Goal: Task Accomplishment & Management: Manage account settings

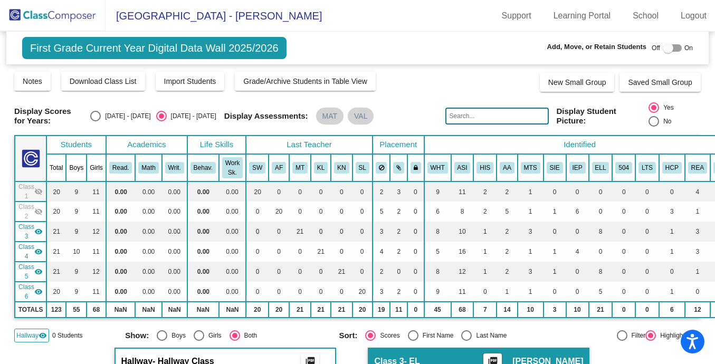
click at [65, 22] on img at bounding box center [53, 15] width 106 height 31
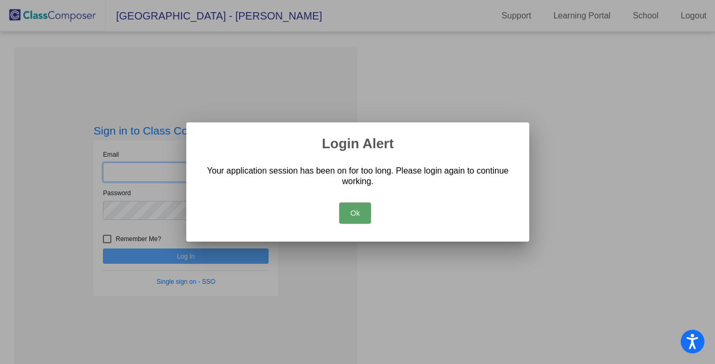
type input "[PERSON_NAME][EMAIL_ADDRESS][PERSON_NAME][DOMAIN_NAME]"
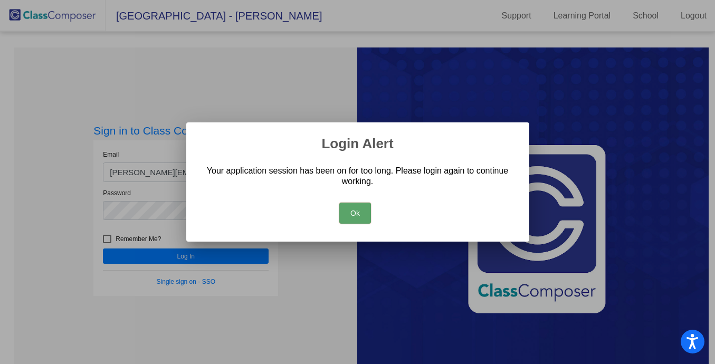
click at [358, 215] on button "Ok" at bounding box center [355, 213] width 32 height 21
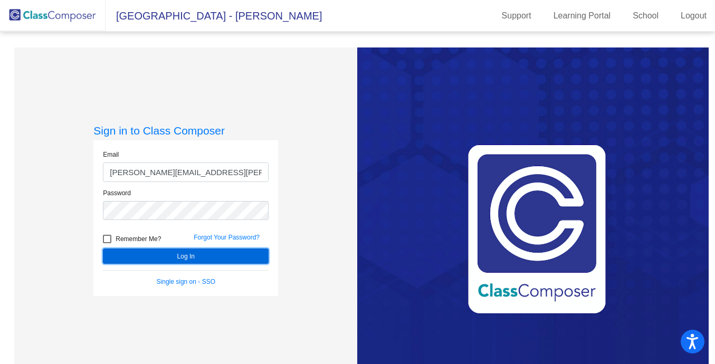
click at [184, 257] on button "Log In" at bounding box center [186, 256] width 166 height 15
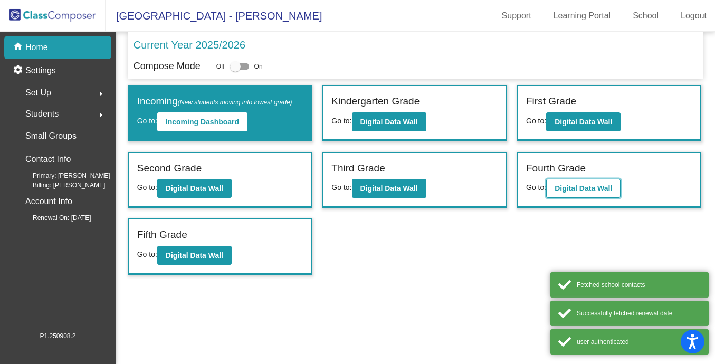
click at [598, 183] on button "Digital Data Wall" at bounding box center [583, 188] width 74 height 19
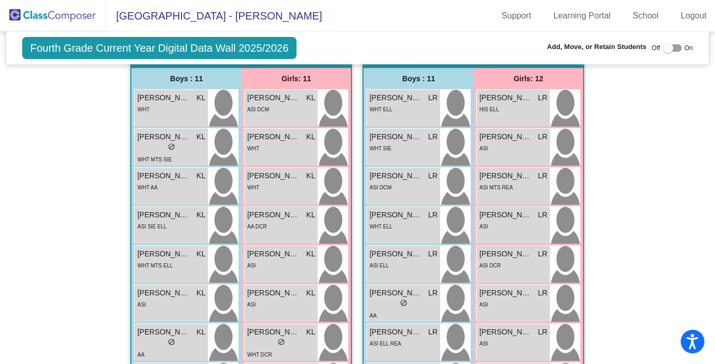
scroll to position [326, 0]
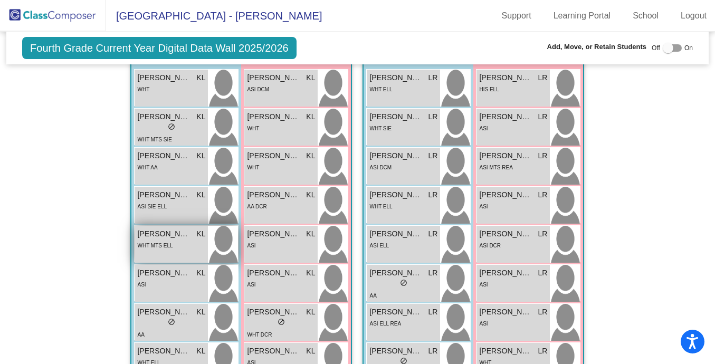
click at [165, 246] on span "WHT MTS ELL" at bounding box center [154, 246] width 35 height 6
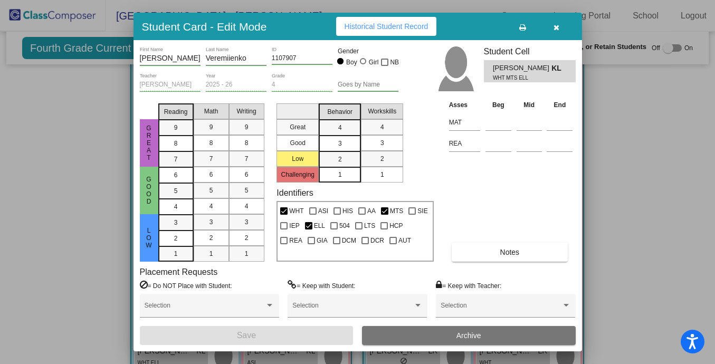
click at [386, 332] on button "Archive" at bounding box center [469, 335] width 214 height 19
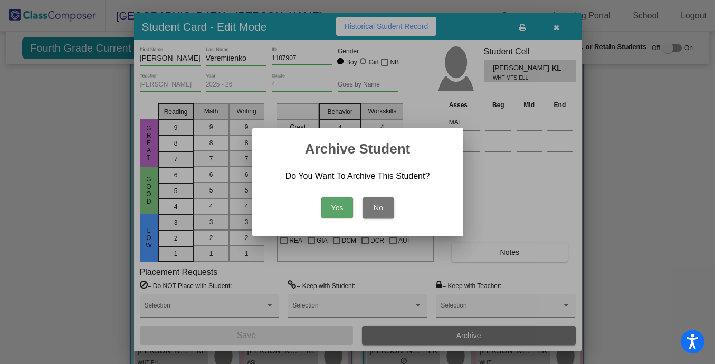
click at [325, 199] on button "Yes" at bounding box center [337, 207] width 32 height 21
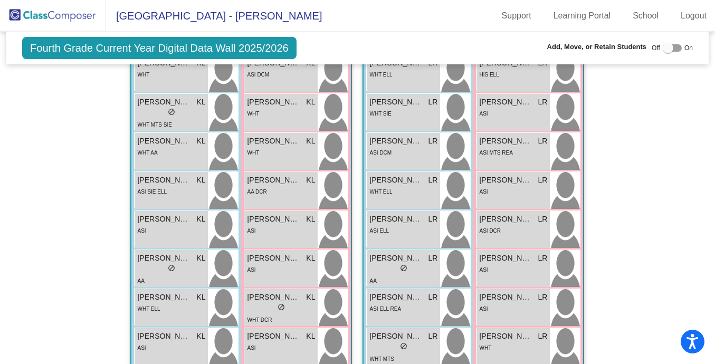
scroll to position [0, 0]
